Goal: Register for event/course

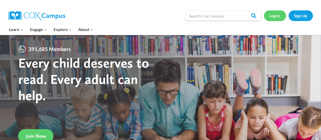
click at [277, 18] on link "Log In" at bounding box center [275, 15] width 22 height 10
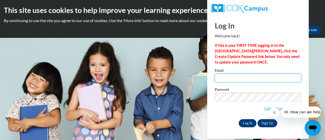
type input "bjjosselyn@mail.lipscomb.edu"
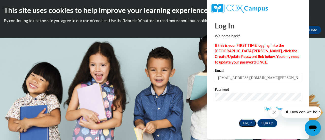
click at [248, 123] on input "Log In" at bounding box center [248, 123] width 18 height 8
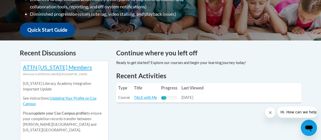
scroll to position [188, 0]
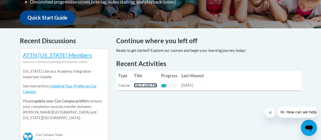
click at [143, 85] on link "TALK with Me" at bounding box center [145, 85] width 23 height 4
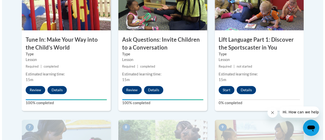
scroll to position [335, 0]
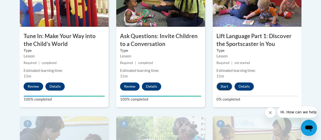
click at [225, 85] on button "Start" at bounding box center [225, 86] width 16 height 8
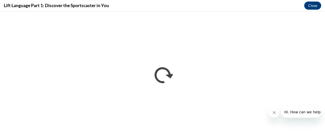
scroll to position [0, 0]
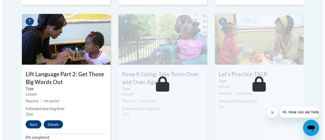
scroll to position [454, 0]
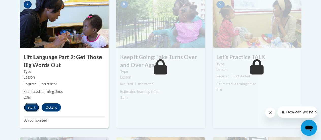
click at [29, 104] on button "Start" at bounding box center [32, 107] width 16 height 8
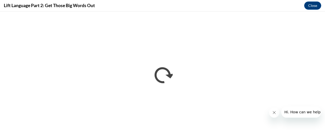
scroll to position [0, 0]
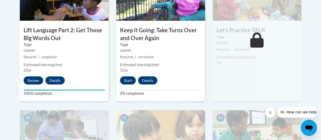
scroll to position [489, 0]
